Goal: Task Accomplishment & Management: Use online tool/utility

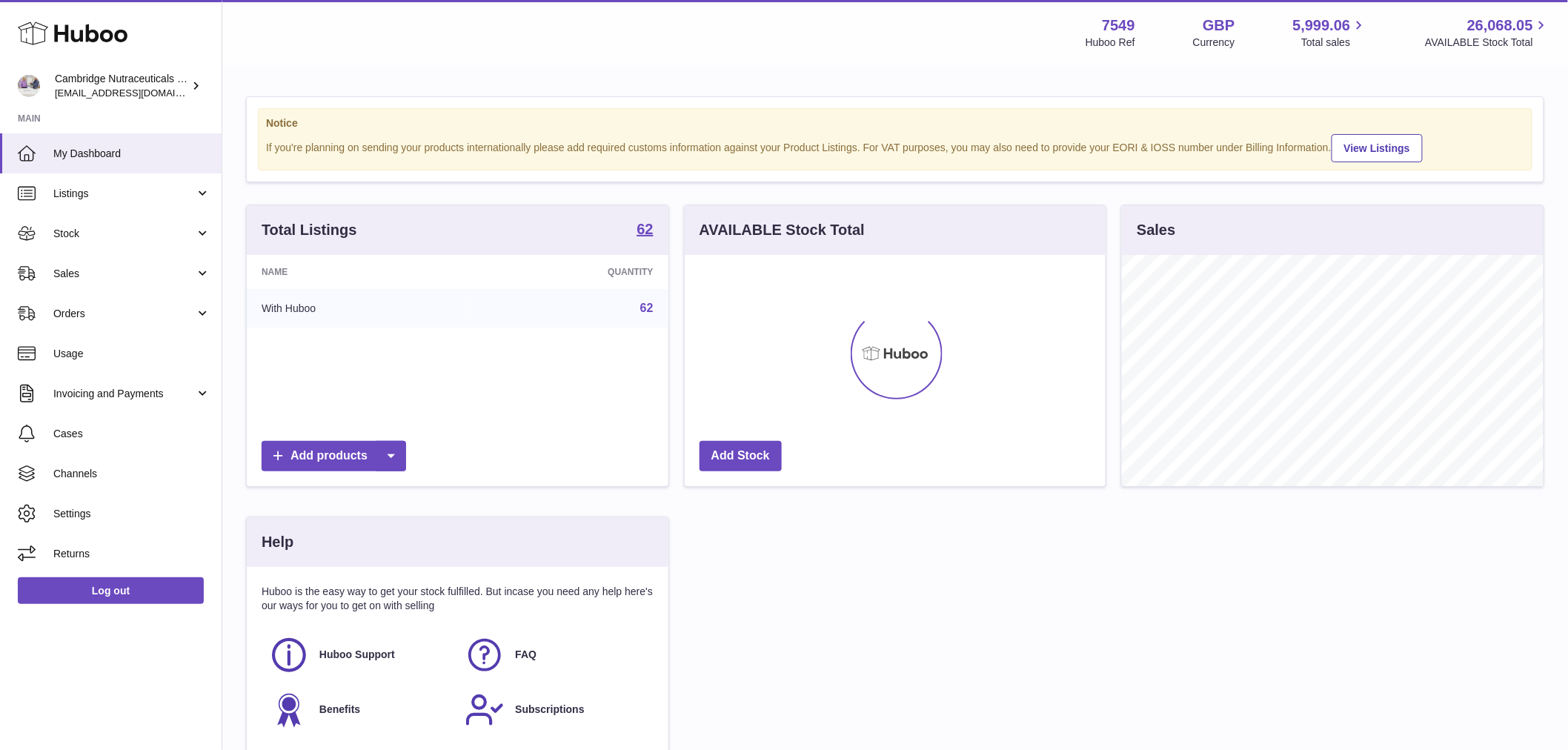
scroll to position [231, 421]
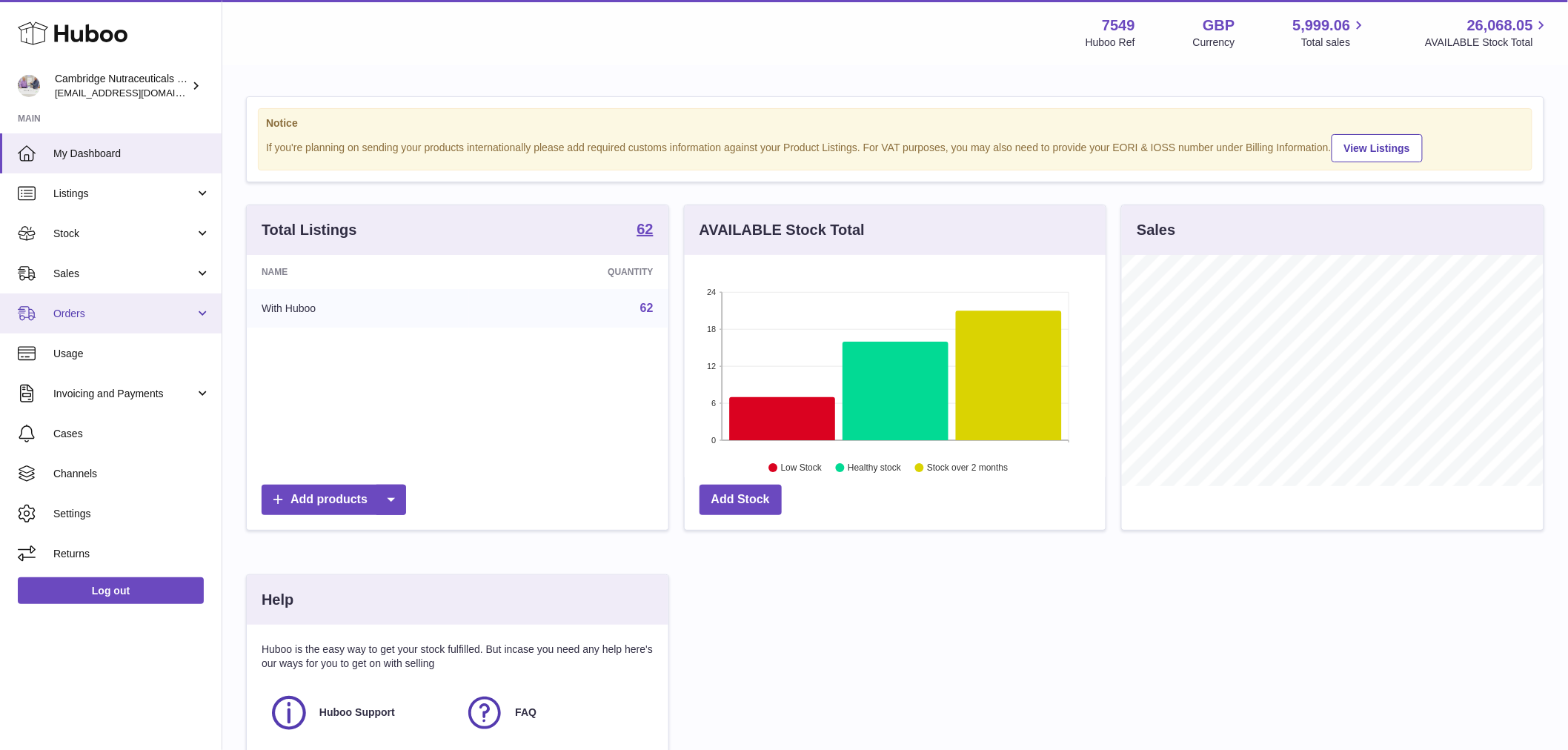
click at [89, 306] on span "Orders" at bounding box center [123, 314] width 141 height 14
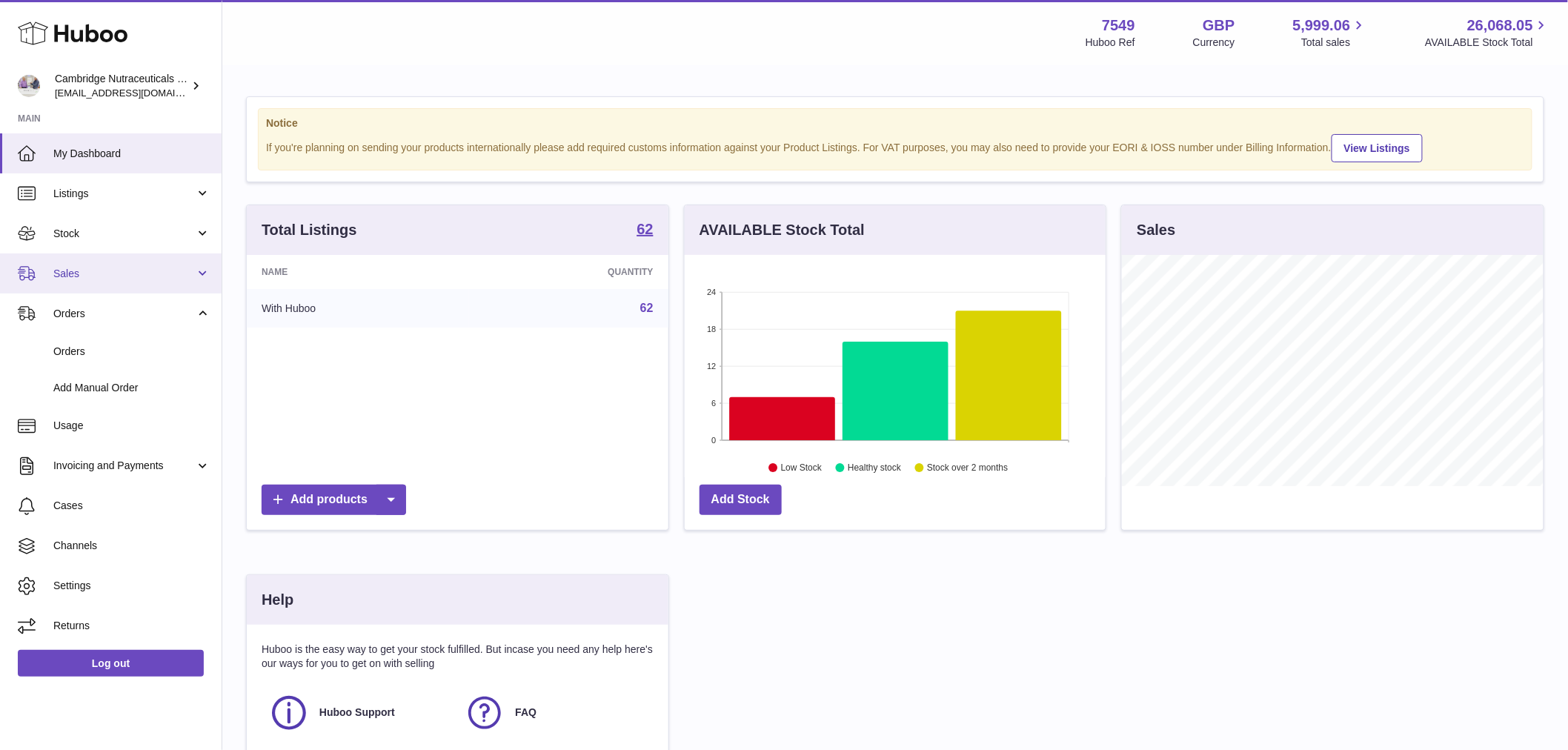
drag, startPoint x: 73, startPoint y: 290, endPoint x: 77, endPoint y: 281, distance: 9.8
click at [74, 289] on link "Sales" at bounding box center [111, 273] width 222 height 40
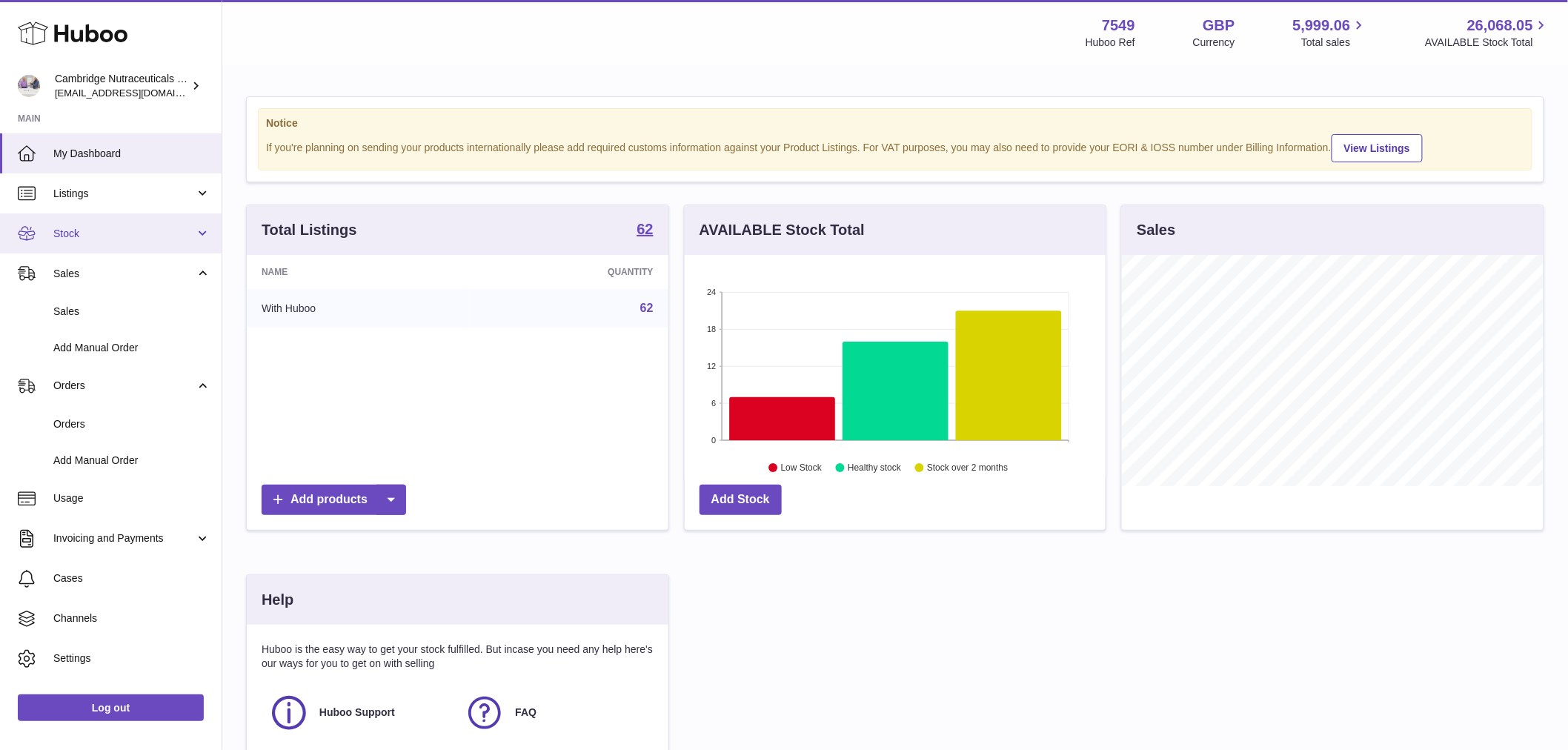
click at [89, 235] on span "Stock" at bounding box center [123, 234] width 141 height 14
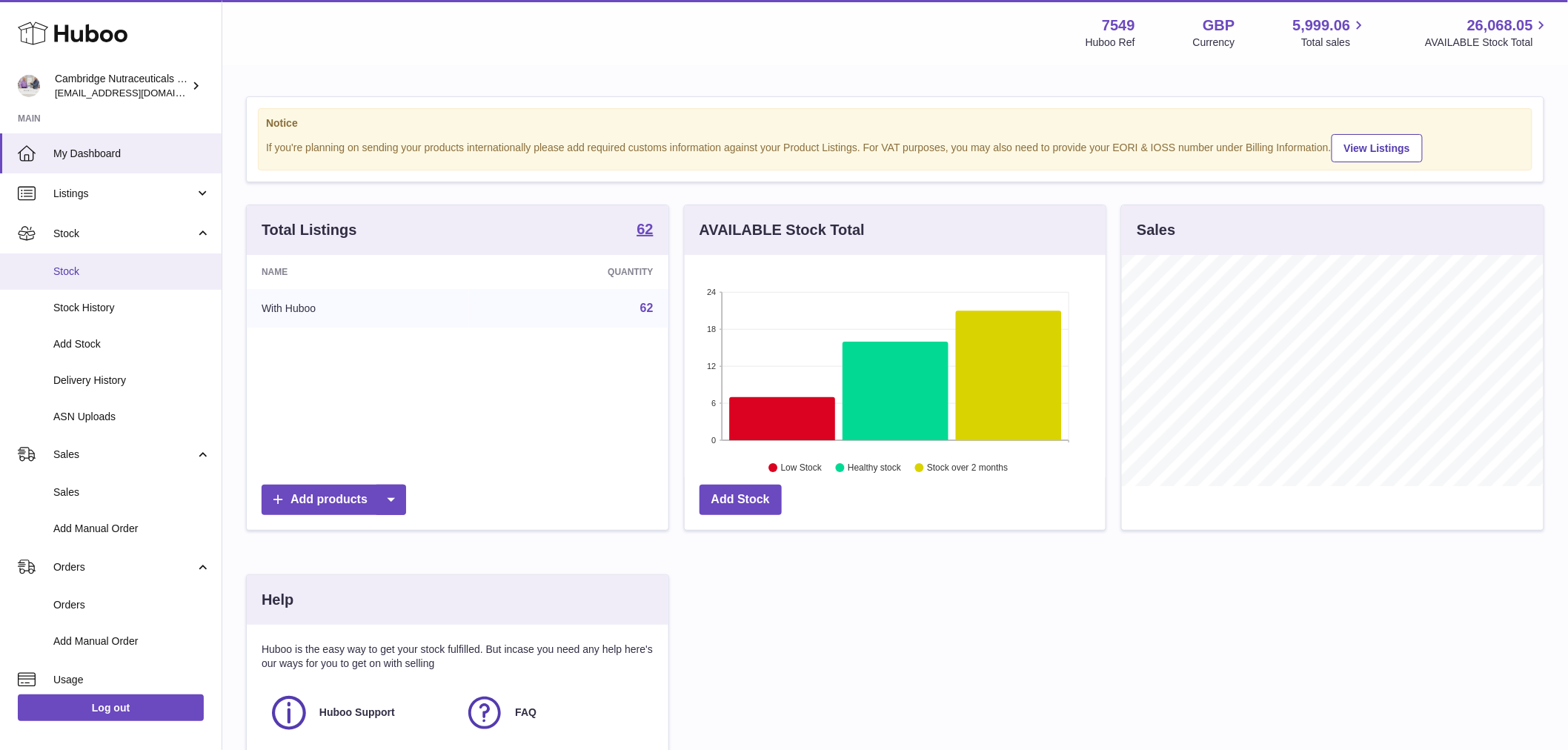
click at [92, 269] on span "Stock" at bounding box center [132, 271] width 157 height 14
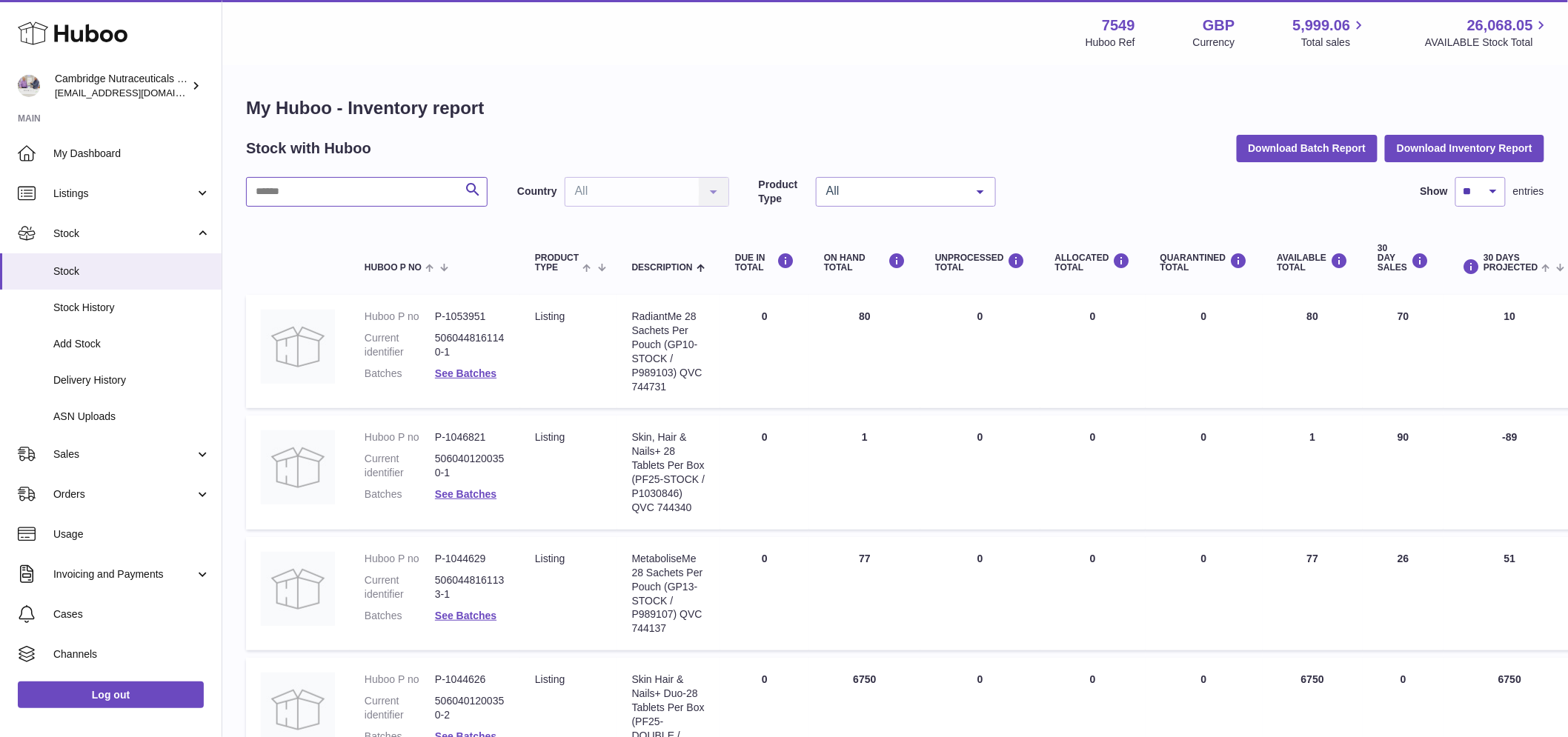
click at [264, 194] on input "text" at bounding box center [367, 191] width 242 height 30
type input "********"
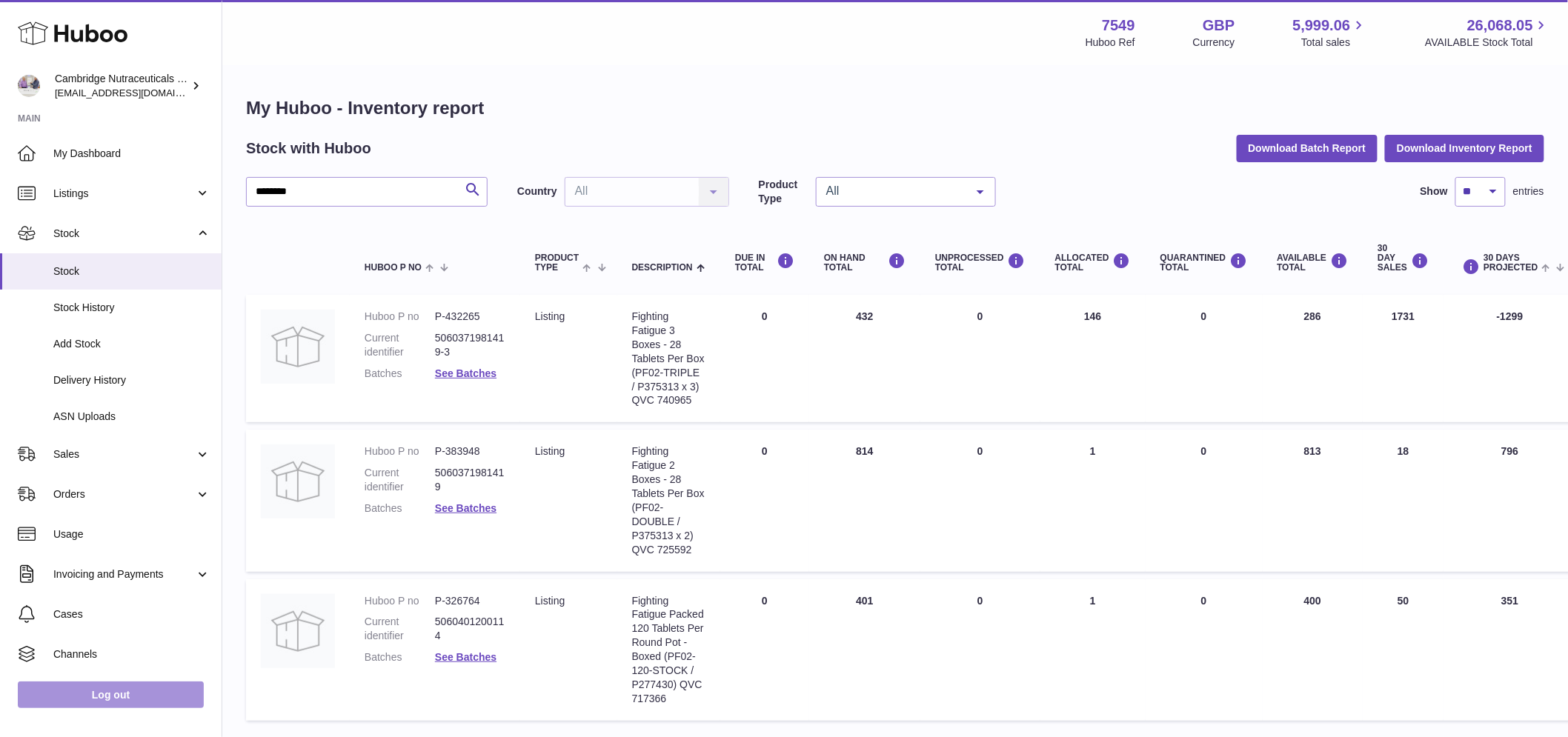
click at [111, 697] on link "Log out" at bounding box center [111, 695] width 186 height 27
